Goal: Complete application form

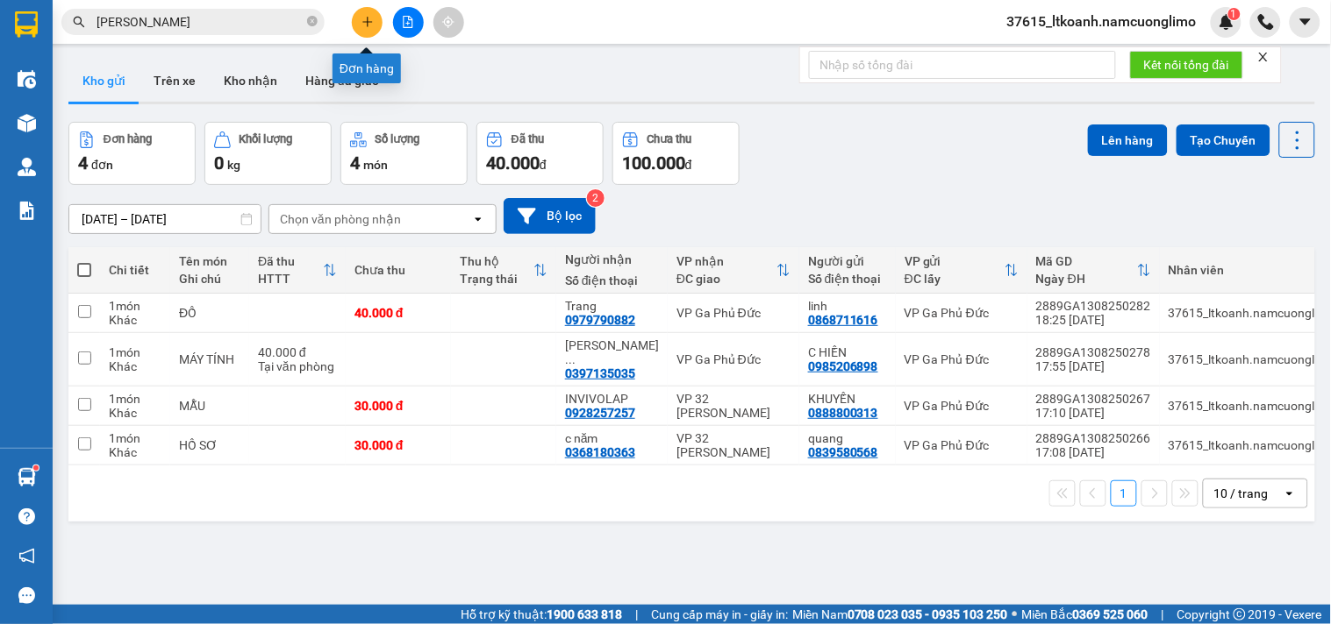
click at [373, 16] on icon "plus" at bounding box center [367, 22] width 12 height 12
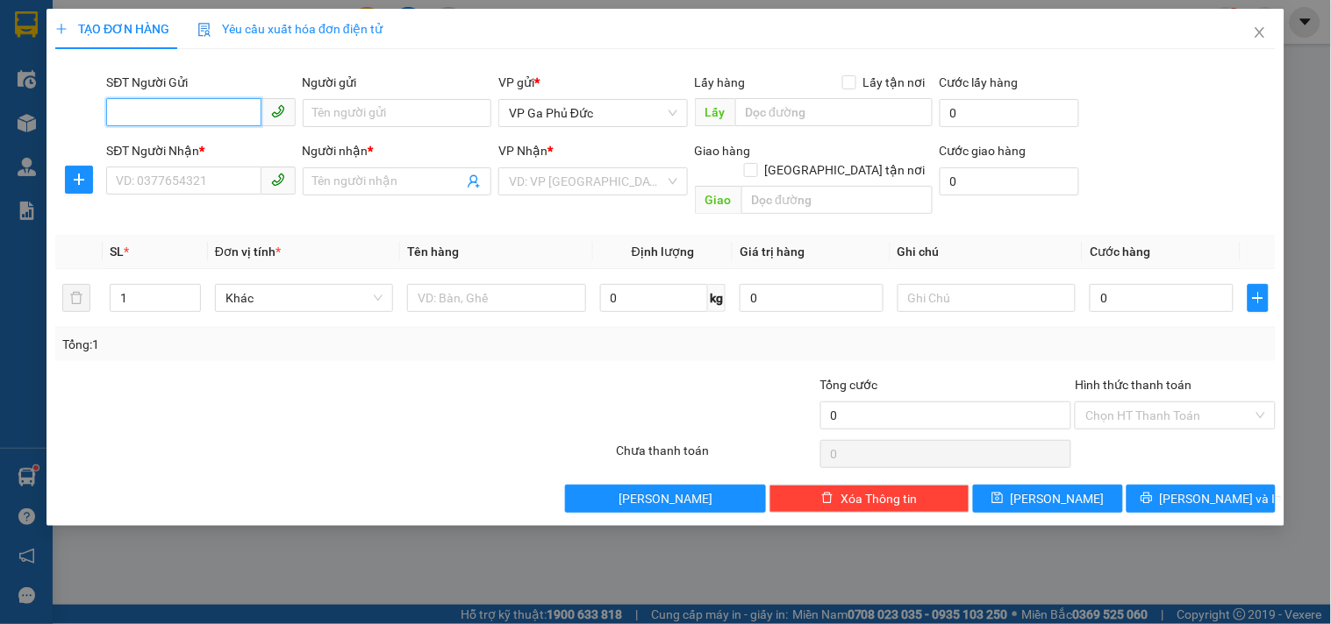
click at [207, 115] on input "SĐT Người Gửi" at bounding box center [183, 112] width 154 height 28
type input "0368876222"
click at [153, 142] on div "0368876222 - TIẾN" at bounding box center [201, 148] width 168 height 19
type input "TIẾN"
type input "0368876222"
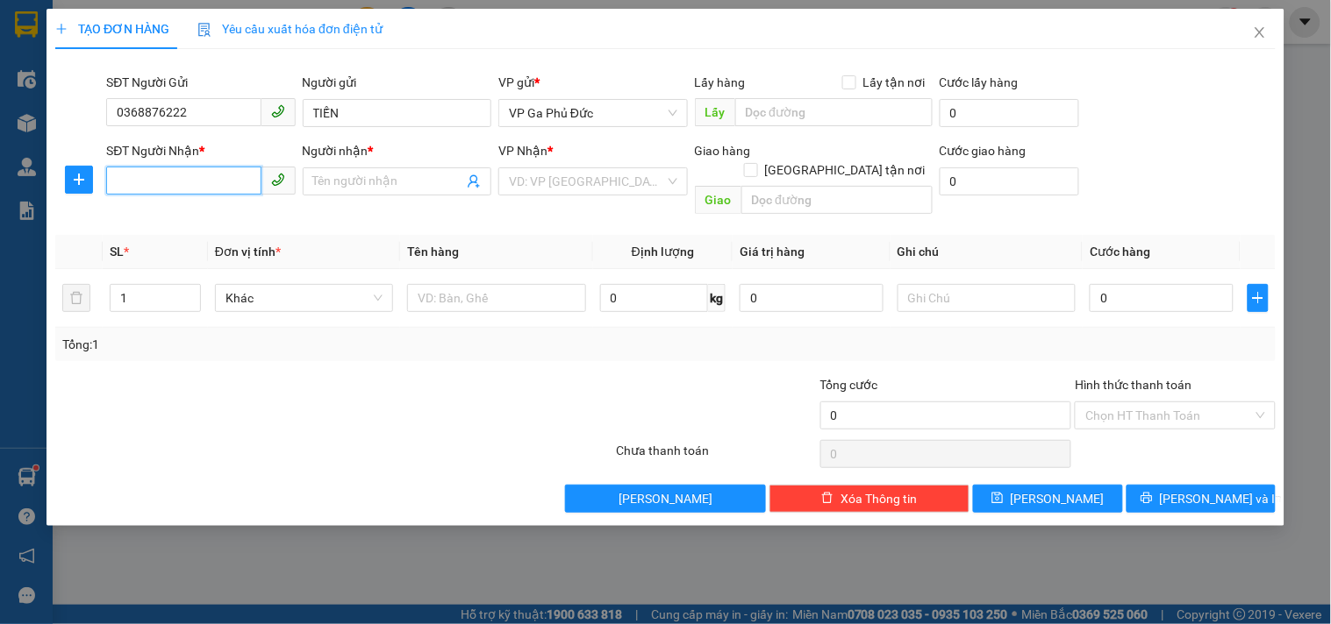
click at [206, 176] on input "SĐT Người Nhận *" at bounding box center [183, 181] width 154 height 28
click at [194, 221] on div "0979977998 - DŨNG" at bounding box center [201, 216] width 168 height 19
type input "0979977998"
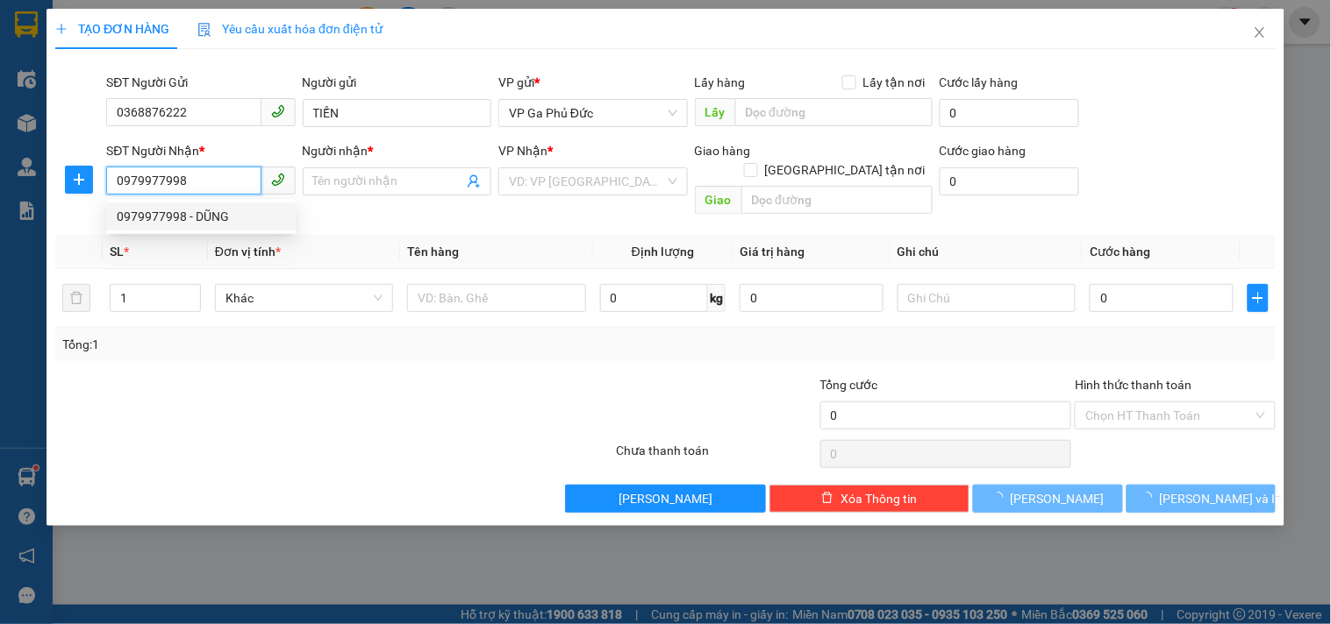
type input "DŨNG"
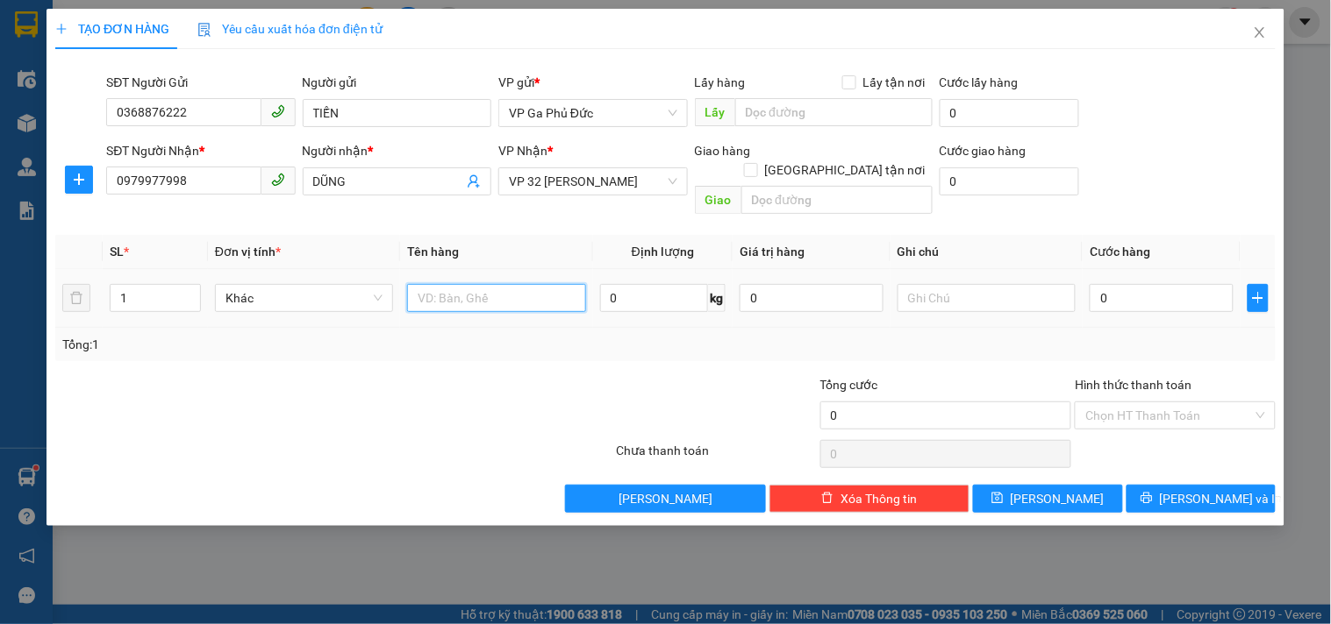
drag, startPoint x: 482, startPoint y: 289, endPoint x: 493, endPoint y: 290, distance: 10.6
click at [485, 290] on input "text" at bounding box center [496, 298] width 178 height 28
type input "PT"
click at [1114, 284] on input "0" at bounding box center [1161, 298] width 144 height 28
type input "4"
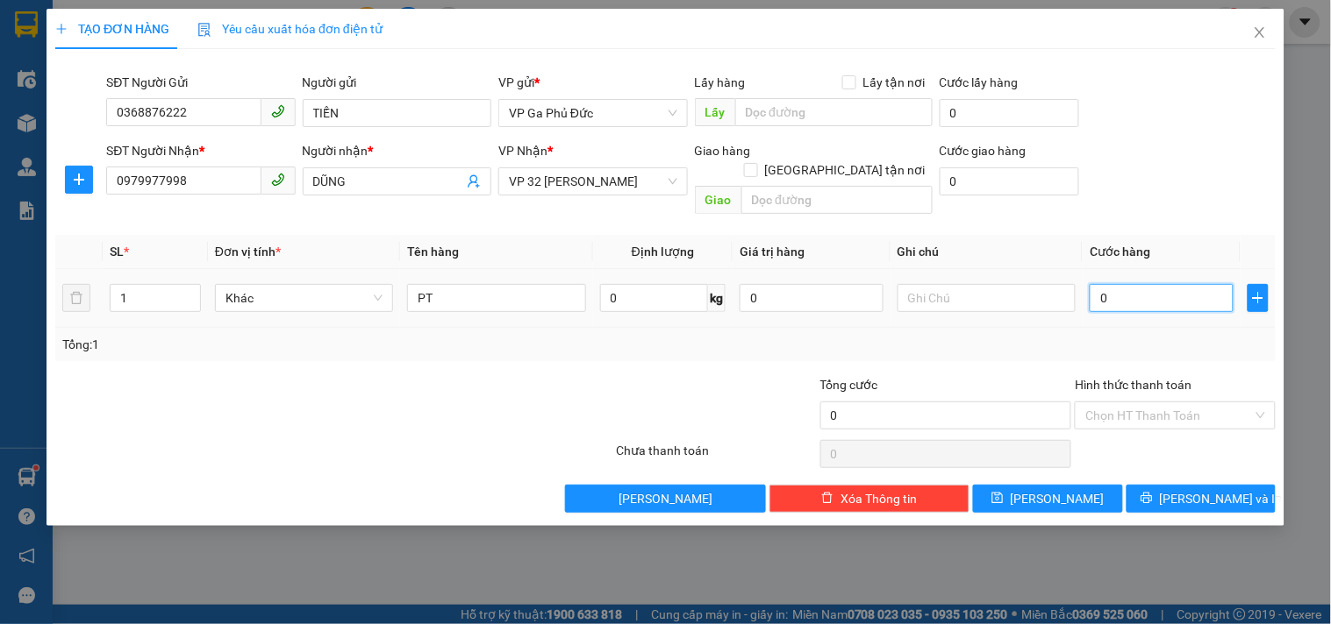
type input "4"
type input "40"
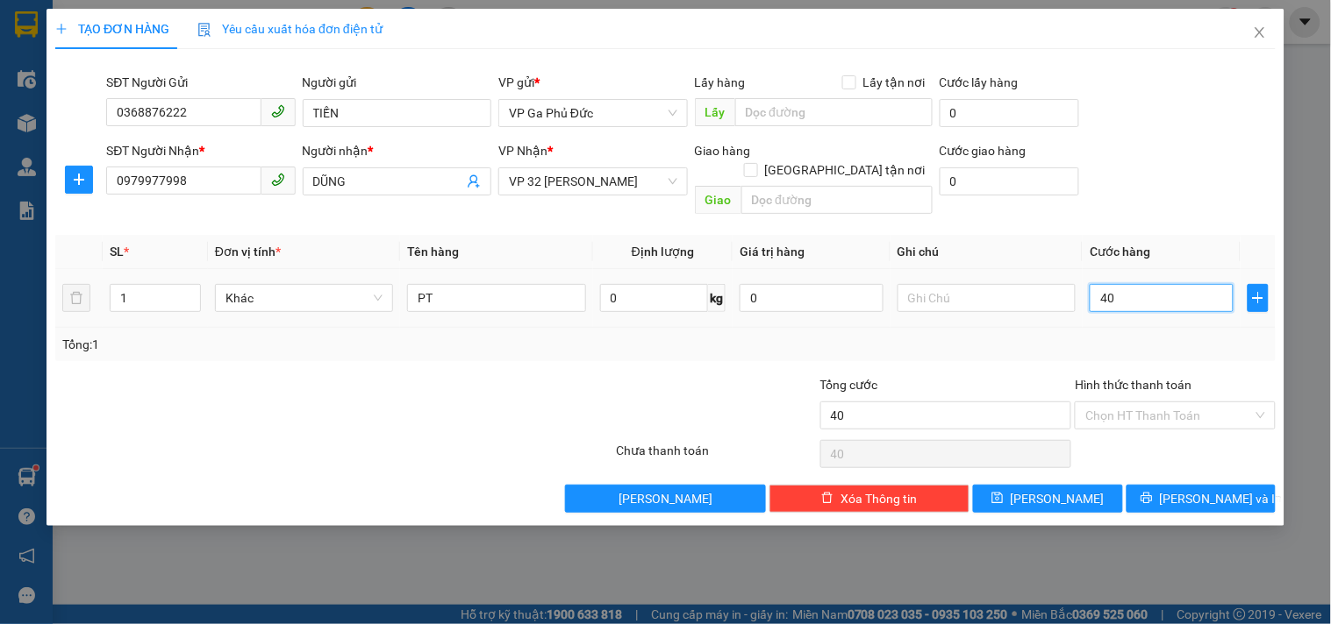
type input "400"
type input "4.000"
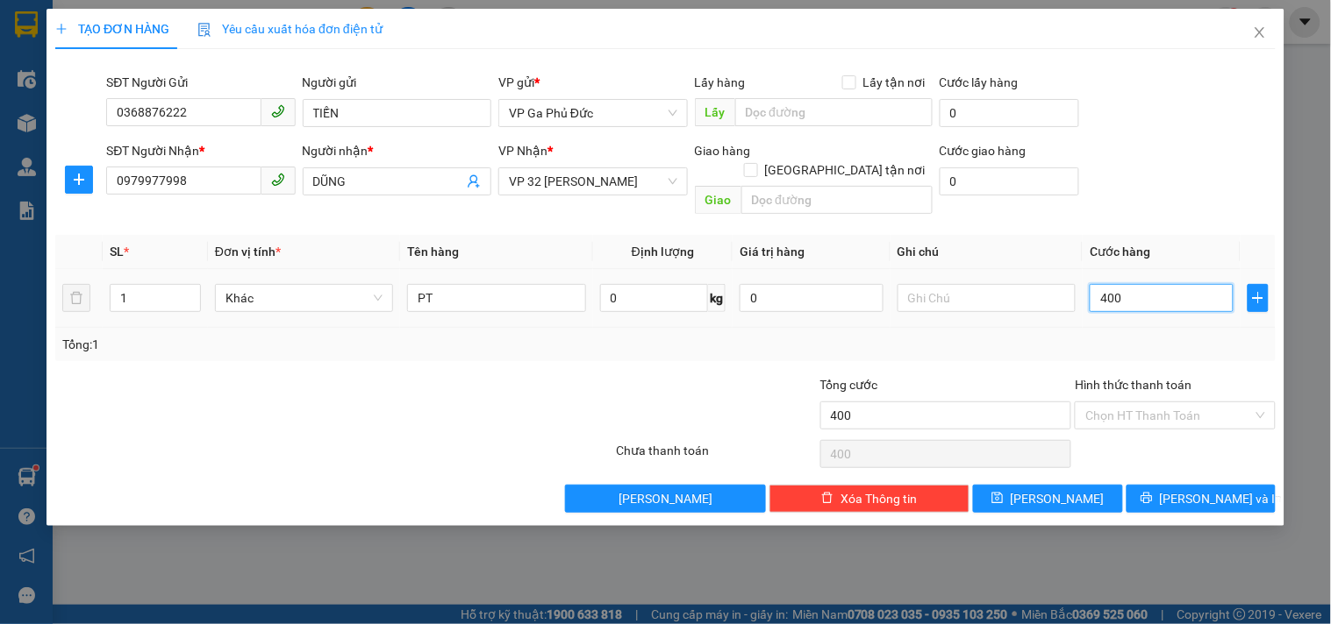
type input "4.000"
type input "40.000"
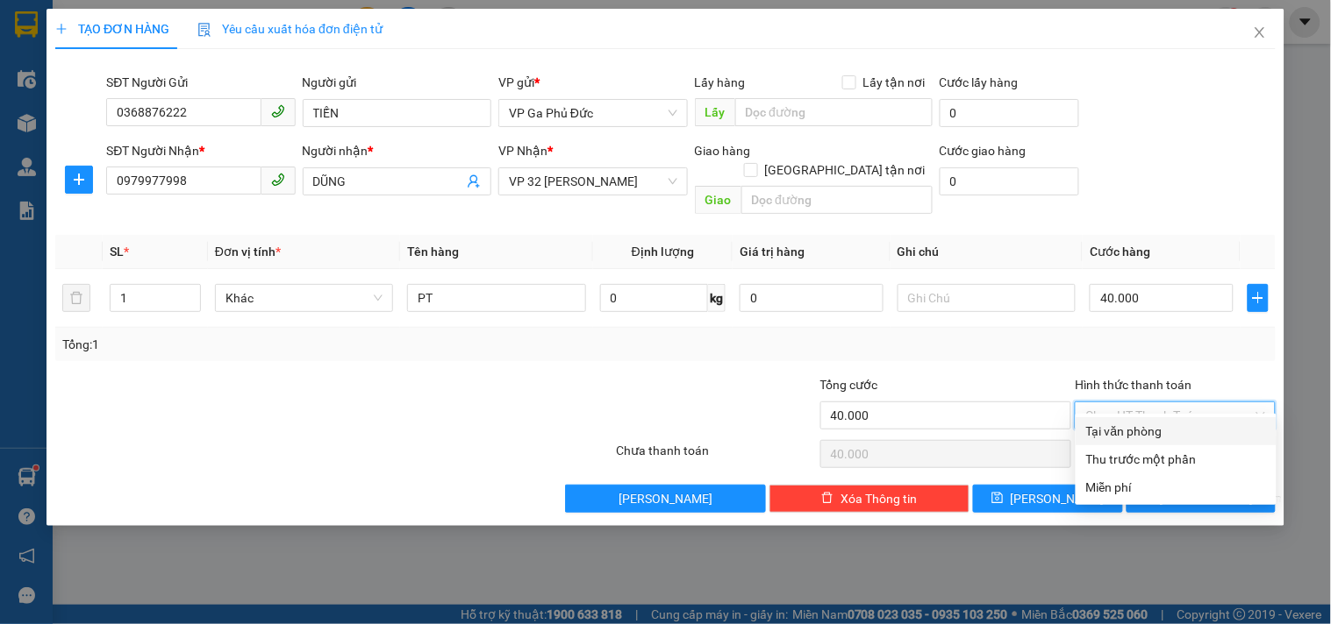
click at [1151, 403] on input "Hình thức thanh toán" at bounding box center [1168, 416] width 167 height 26
click at [895, 335] on div "Tổng: 1" at bounding box center [665, 344] width 1206 height 19
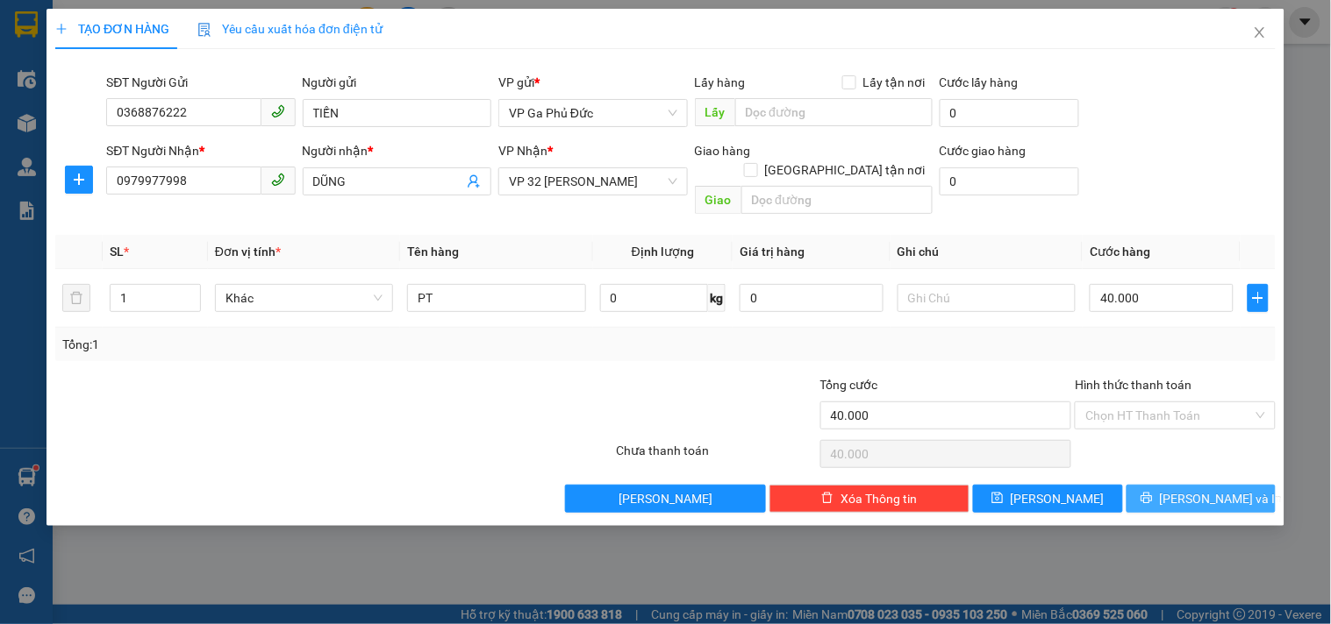
click at [1204, 489] on span "Lưu và In" at bounding box center [1220, 498] width 123 height 19
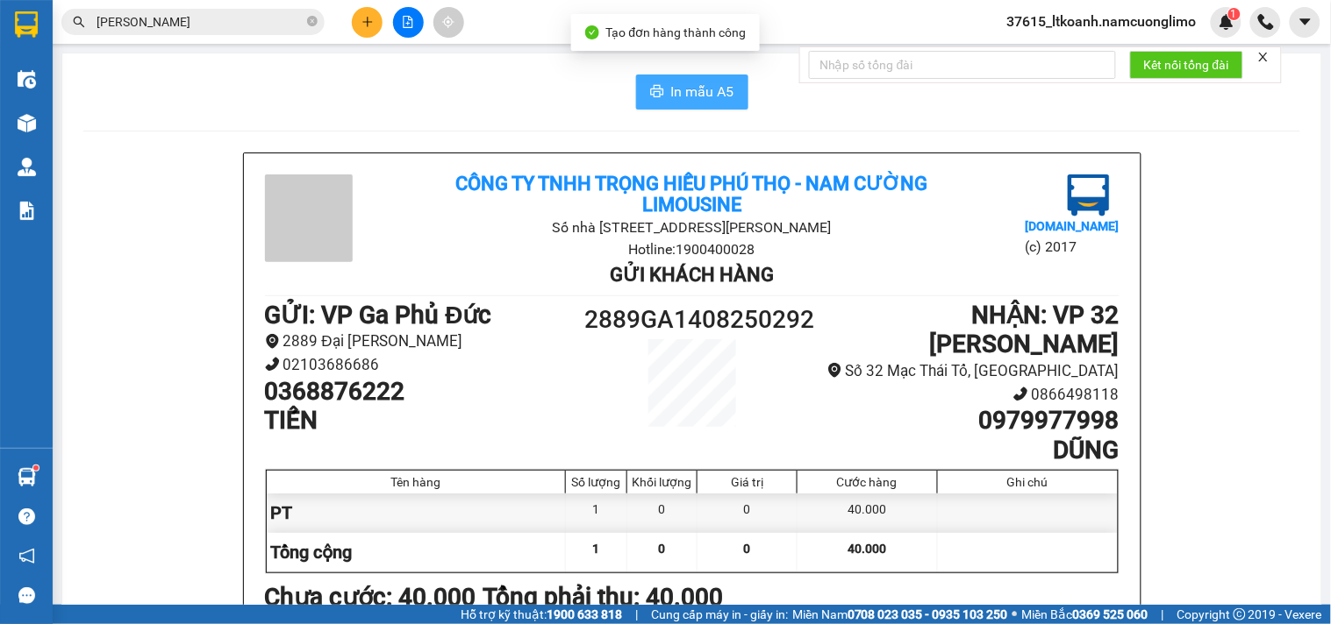
click at [686, 97] on span "In mẫu A5" at bounding box center [702, 92] width 63 height 22
